Goal: Find contact information: Find contact information

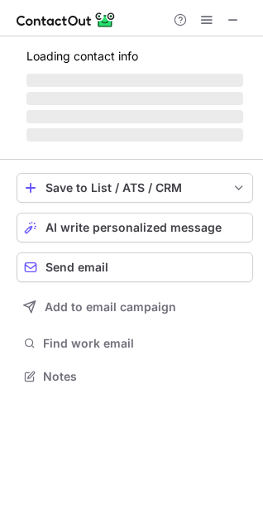
scroll to position [386, 263]
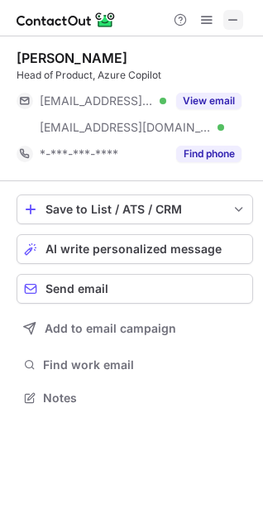
click at [236, 14] on span at bounding box center [233, 19] width 13 height 13
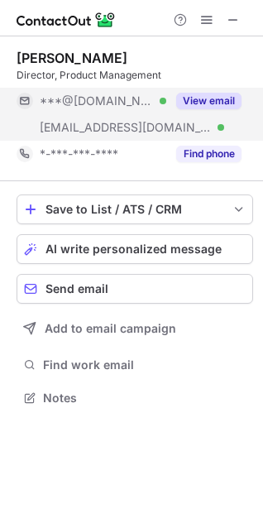
click at [198, 100] on button "View email" at bounding box center [208, 101] width 65 height 17
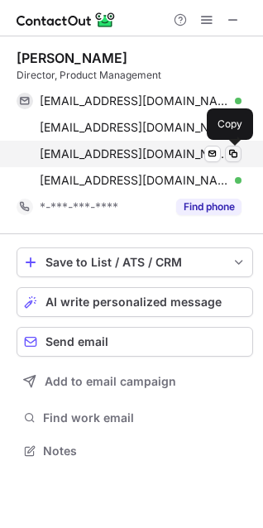
click at [232, 152] on span at bounding box center [233, 153] width 13 height 13
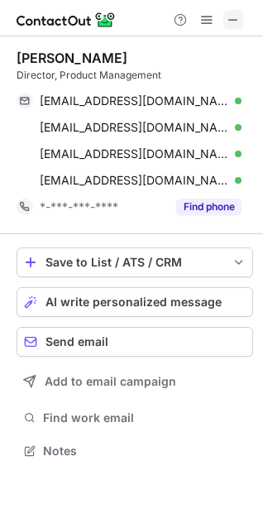
click at [232, 16] on span at bounding box center [233, 19] width 13 height 13
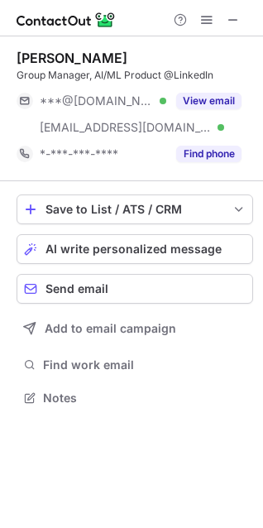
scroll to position [386, 263]
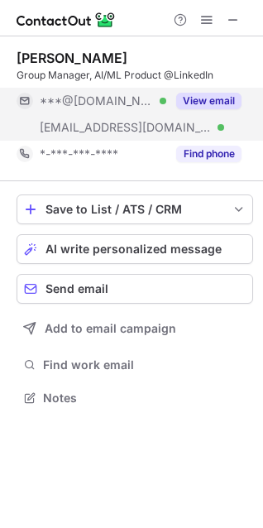
click at [208, 103] on button "View email" at bounding box center [208, 101] width 65 height 17
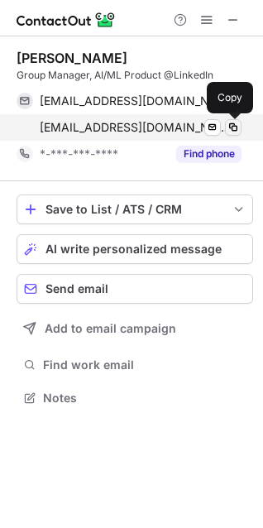
click at [229, 127] on span at bounding box center [233, 127] width 13 height 13
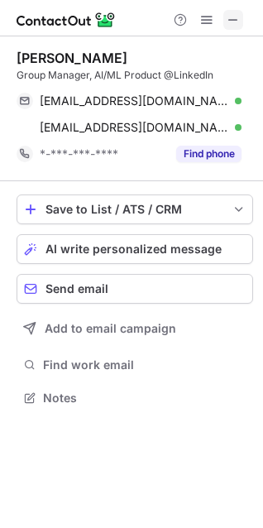
click at [235, 17] on span at bounding box center [233, 19] width 13 height 13
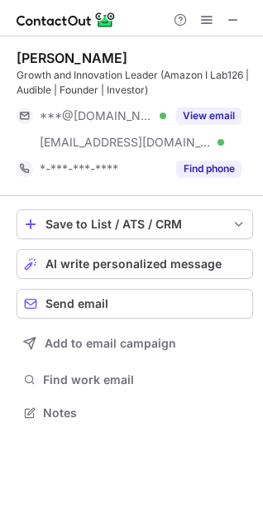
scroll to position [401, 263]
click at [228, 23] on span at bounding box center [233, 19] width 13 height 13
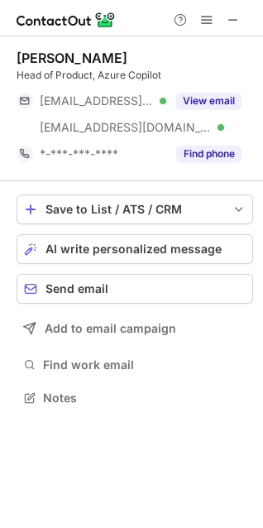
scroll to position [386, 263]
click at [240, 19] on button at bounding box center [233, 20] width 20 height 20
